Goal: Task Accomplishment & Management: Use online tool/utility

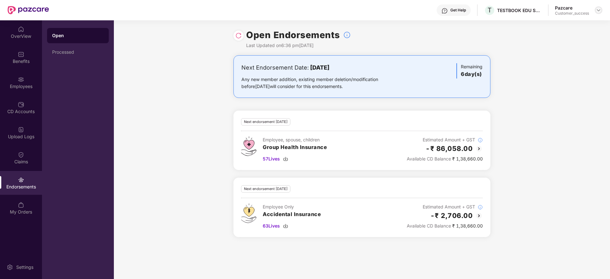
click at [600, 9] on img at bounding box center [598, 10] width 5 height 5
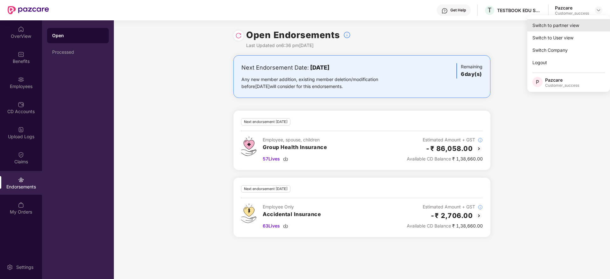
click at [552, 30] on div "Switch to partner view" at bounding box center [568, 25] width 83 height 12
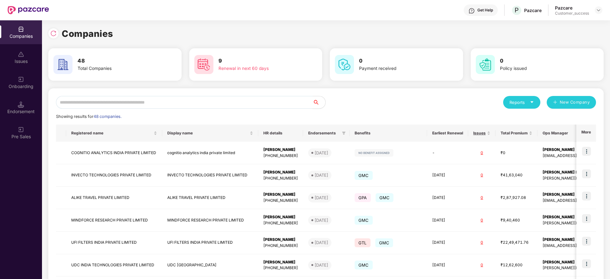
click at [93, 102] on input "text" at bounding box center [184, 102] width 256 height 13
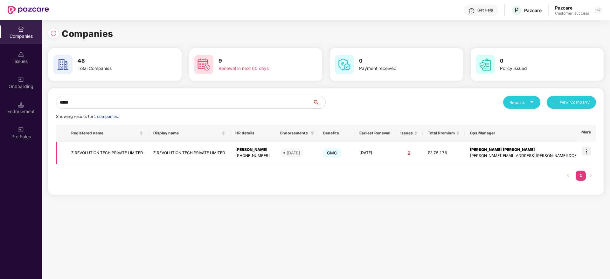
type input "*****"
click at [589, 152] on img at bounding box center [586, 151] width 9 height 9
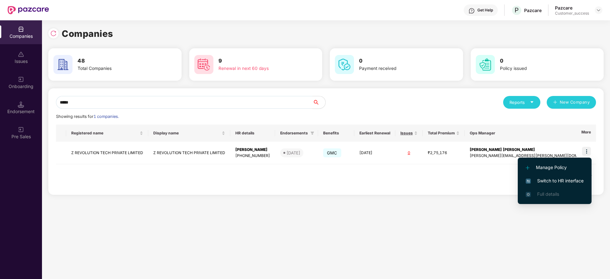
click at [557, 181] on span "Switch to HR interface" at bounding box center [554, 180] width 58 height 7
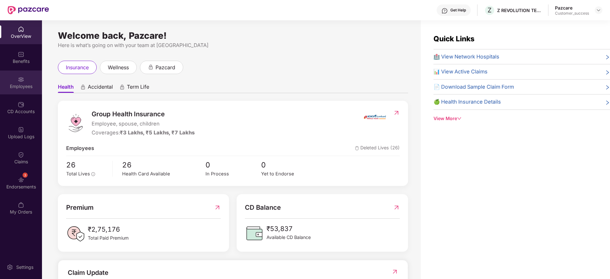
click at [21, 83] on div "Employees" at bounding box center [21, 86] width 42 height 6
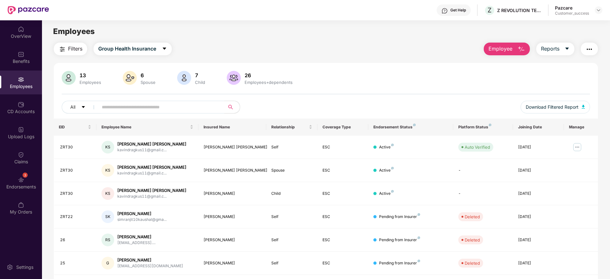
click at [72, 48] on span "Filters" at bounding box center [75, 49] width 14 height 8
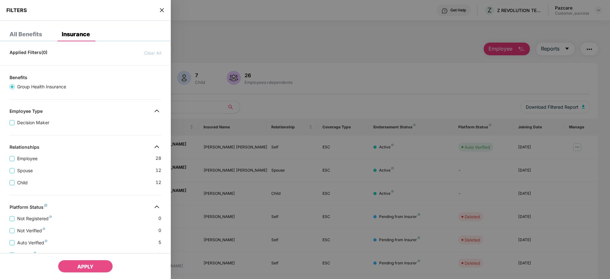
click at [74, 179] on div "Child [DEMOGRAPHIC_DATA]" at bounding box center [86, 180] width 152 height 12
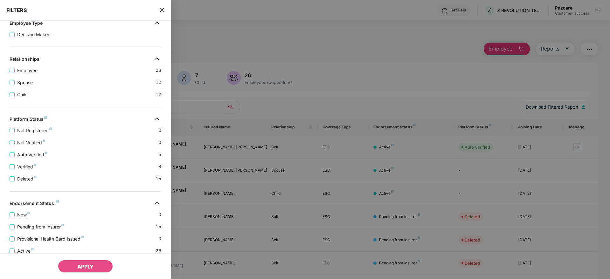
scroll to position [123, 0]
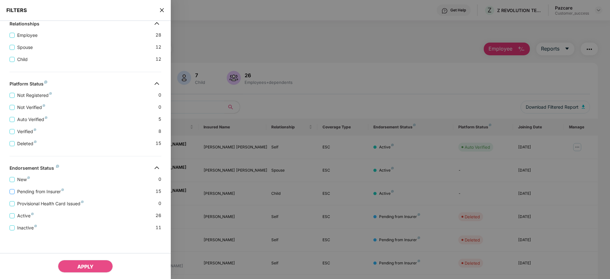
click at [19, 192] on span "Pending from Insurer" at bounding box center [41, 191] width 52 height 7
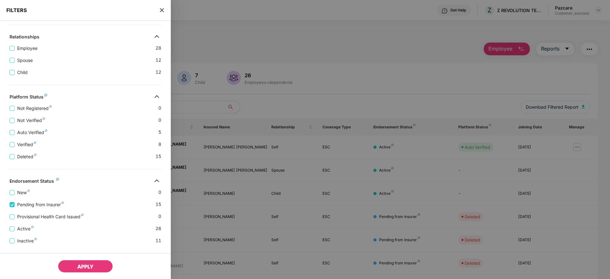
click at [71, 264] on button "APPLY" at bounding box center [85, 266] width 55 height 13
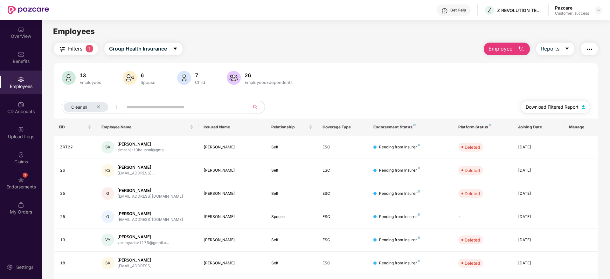
click at [558, 107] on span "Download Filtered Report" at bounding box center [551, 107] width 53 height 7
click at [99, 105] on icon "close" at bounding box center [98, 107] width 4 height 4
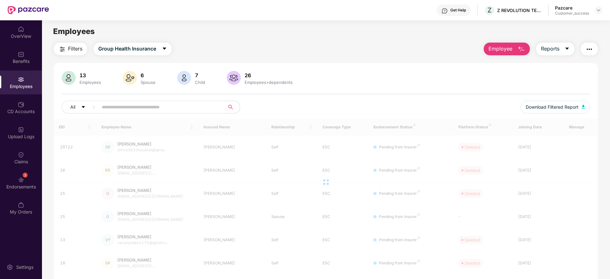
click at [80, 48] on span "Filters" at bounding box center [75, 49] width 14 height 8
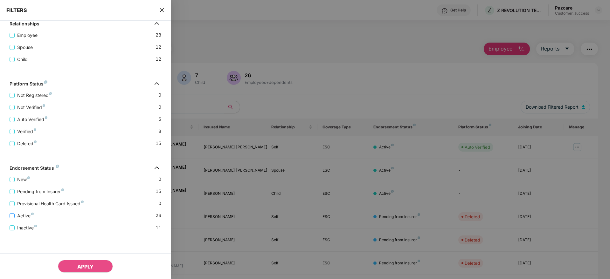
click at [22, 213] on span "Active" at bounding box center [26, 215] width 22 height 7
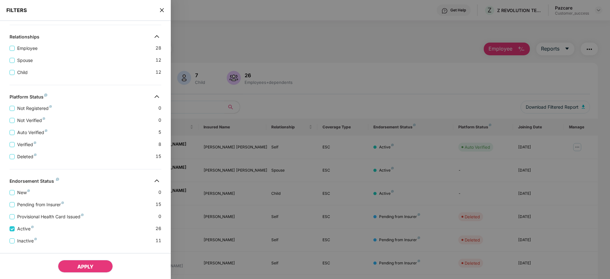
click at [76, 264] on button "APPLY" at bounding box center [85, 266] width 55 height 13
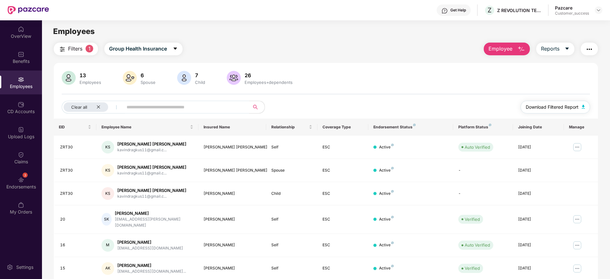
click at [541, 110] on span "Download Filtered Report" at bounding box center [551, 107] width 53 height 7
